Goal: Task Accomplishment & Management: Manage account settings

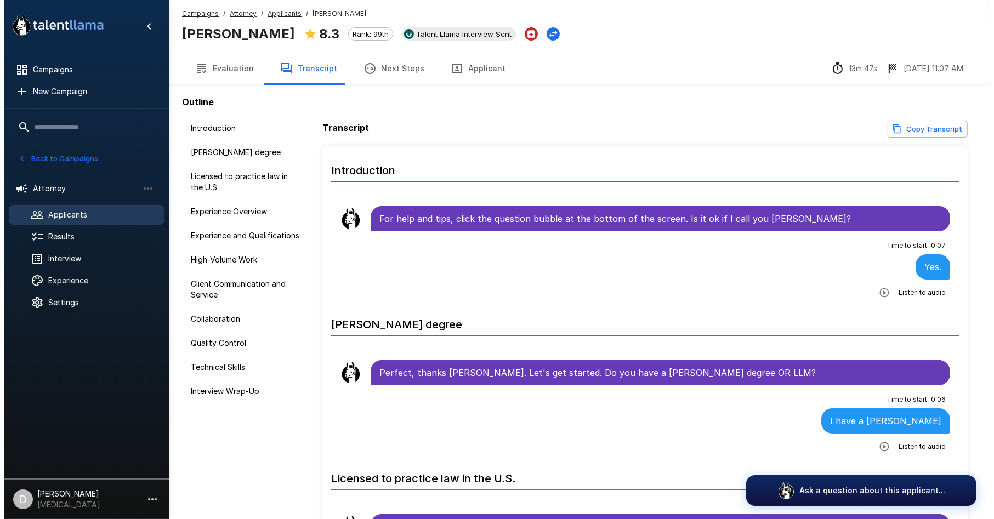
scroll to position [731, 0]
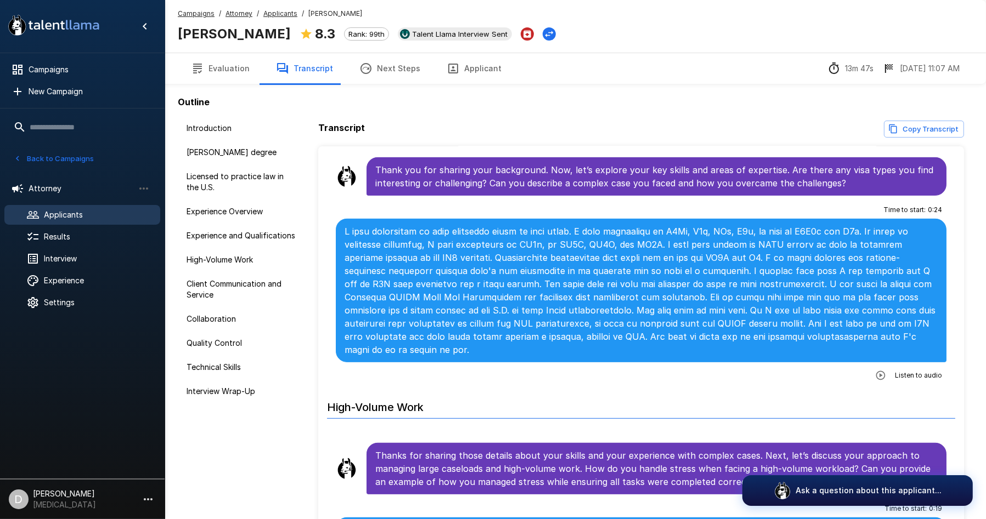
drag, startPoint x: 0, startPoint y: 0, endPoint x: 80, endPoint y: 211, distance: 225.6
click at [80, 211] on span "Applicants" at bounding box center [97, 215] width 107 height 11
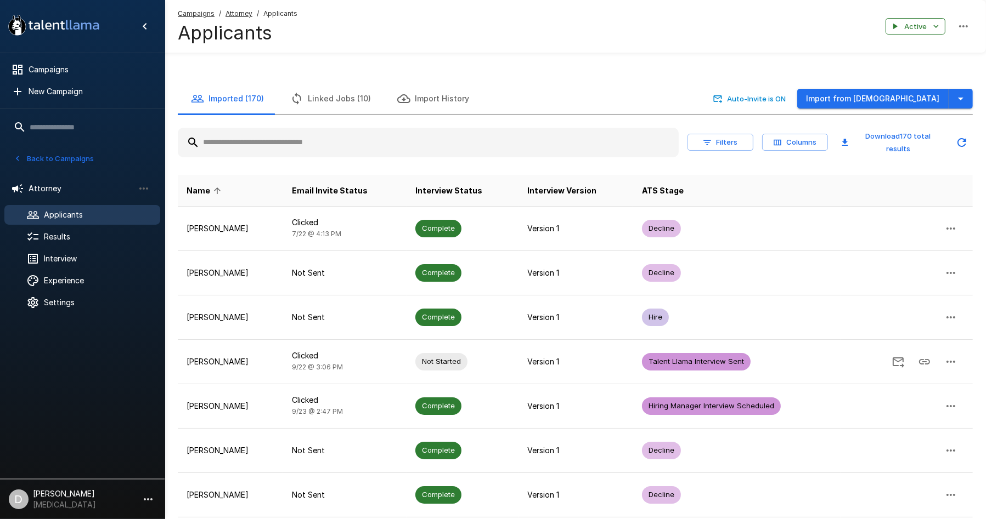
click at [338, 149] on input "text" at bounding box center [428, 143] width 501 height 20
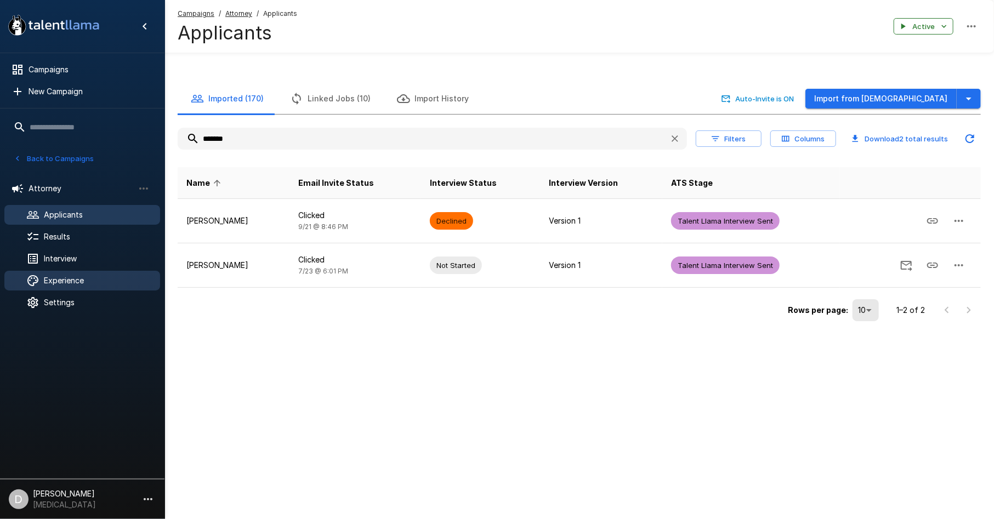
type input "*******"
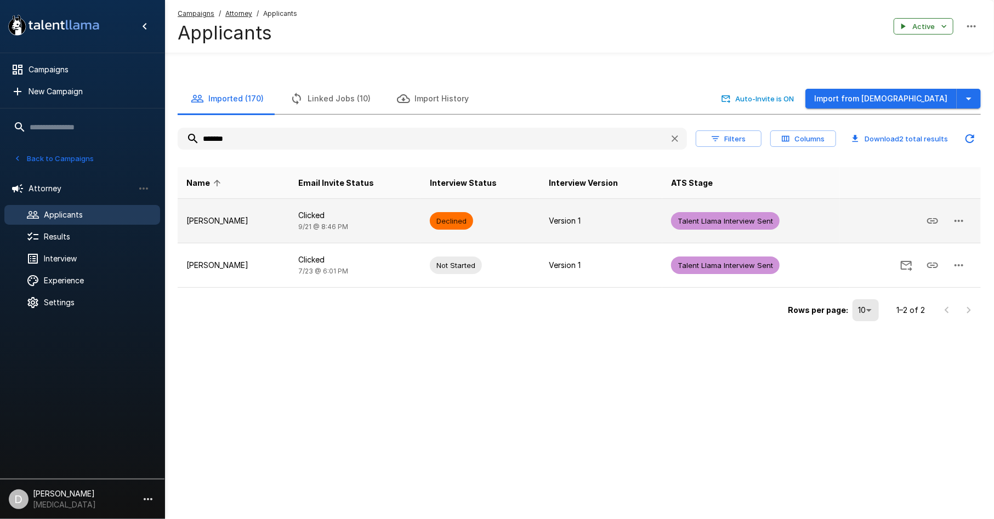
click at [290, 229] on td "[PERSON_NAME]" at bounding box center [234, 221] width 112 height 44
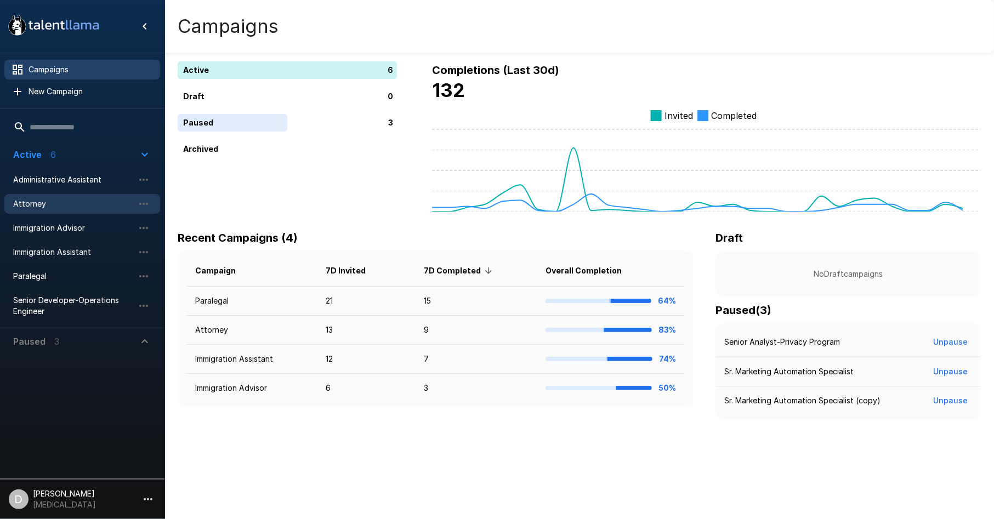
click at [73, 212] on div "Attorney" at bounding box center [82, 204] width 156 height 20
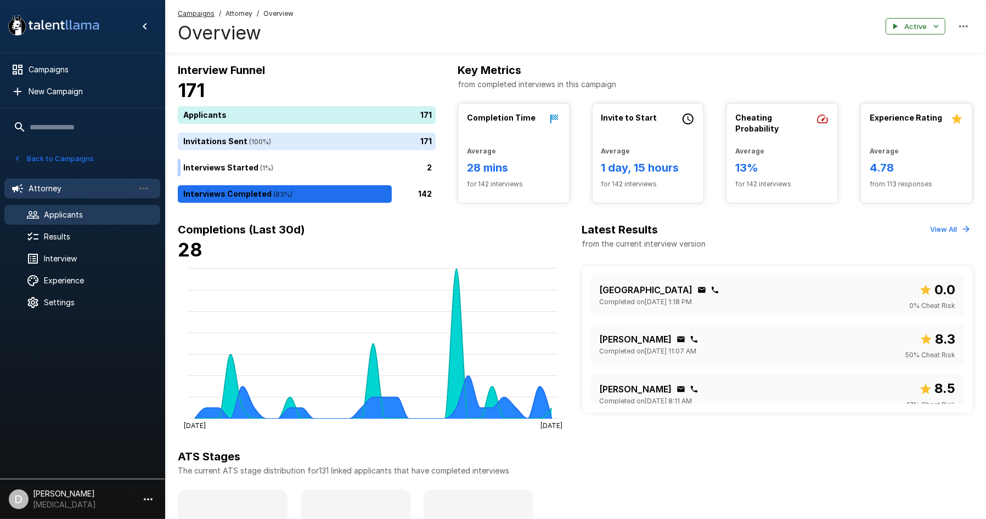
click at [81, 214] on span "Applicants" at bounding box center [97, 215] width 107 height 11
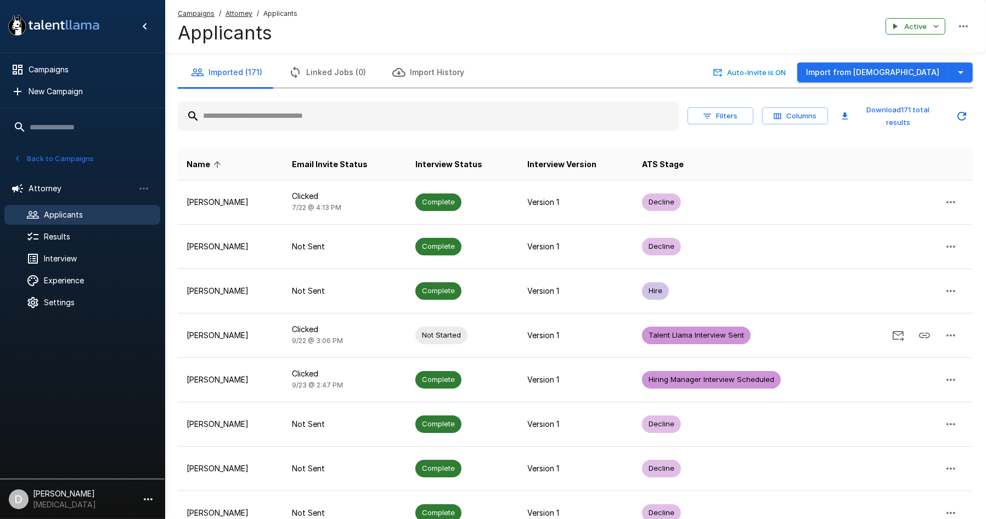
click at [342, 121] on input "text" at bounding box center [428, 116] width 501 height 20
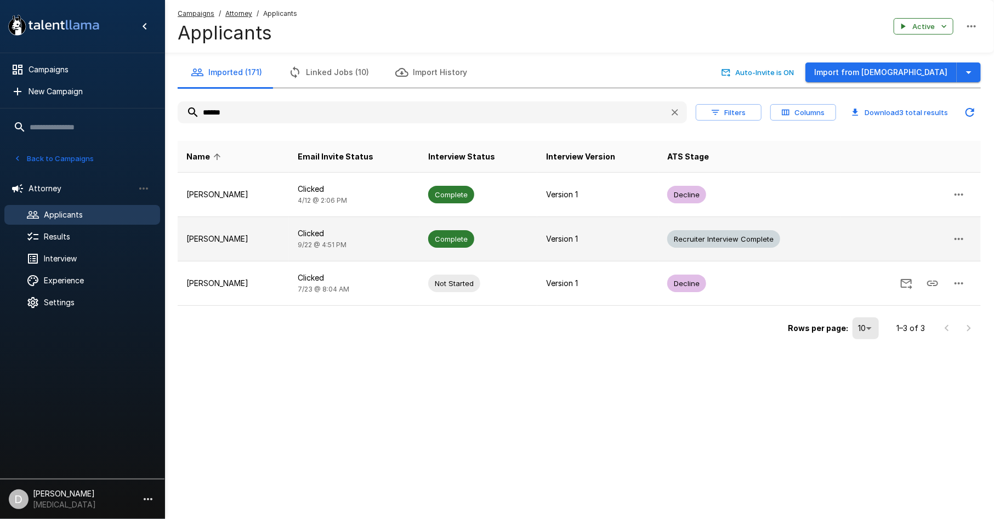
type input "******"
click at [247, 235] on p "Kelsey Reff" at bounding box center [233, 239] width 94 height 11
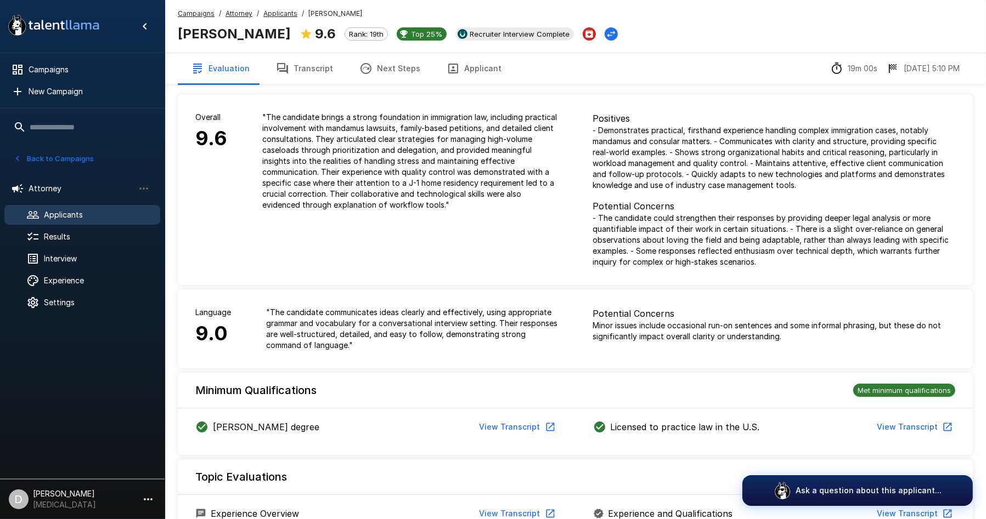
click at [292, 69] on button "Transcript" at bounding box center [304, 68] width 83 height 31
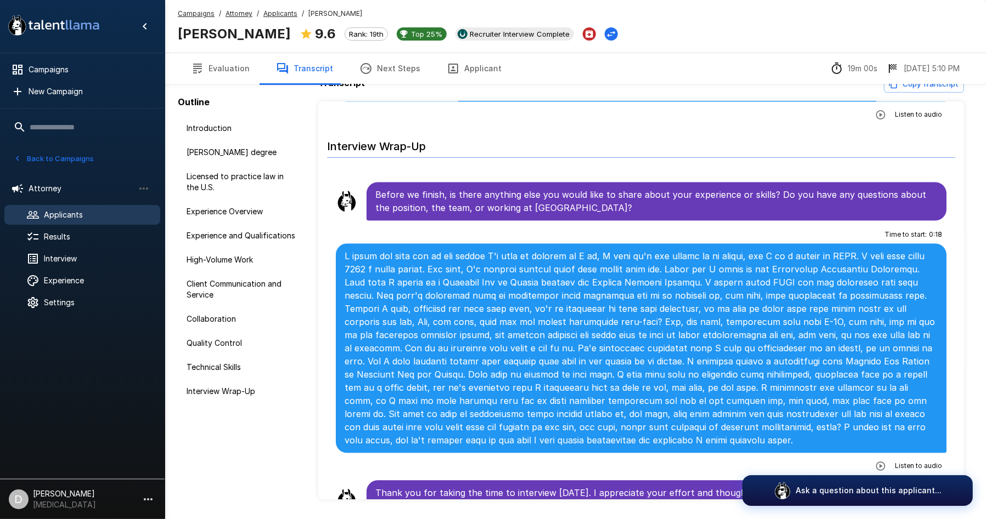
scroll to position [51, 0]
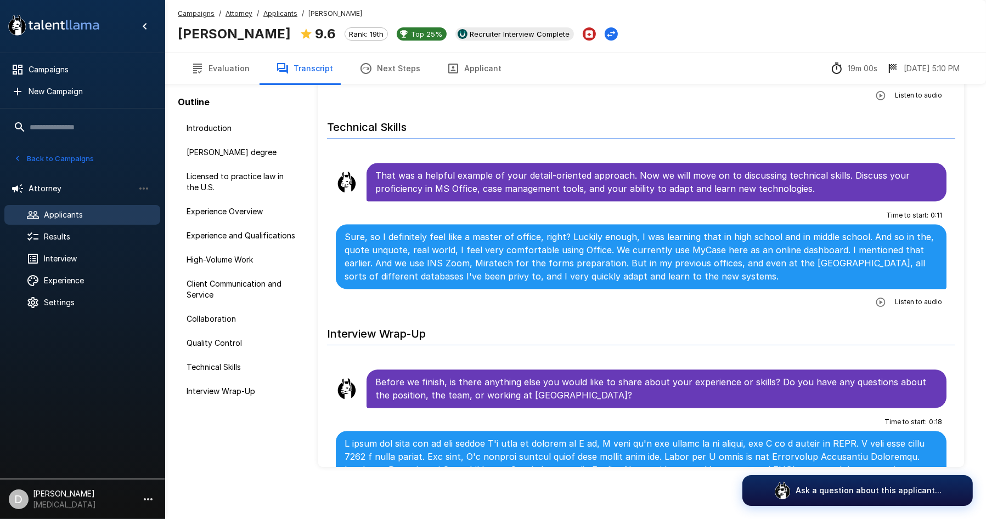
scroll to position [2628, 0]
